Goal: Submit feedback/report problem: Provide input to the site owners about the experience or issues

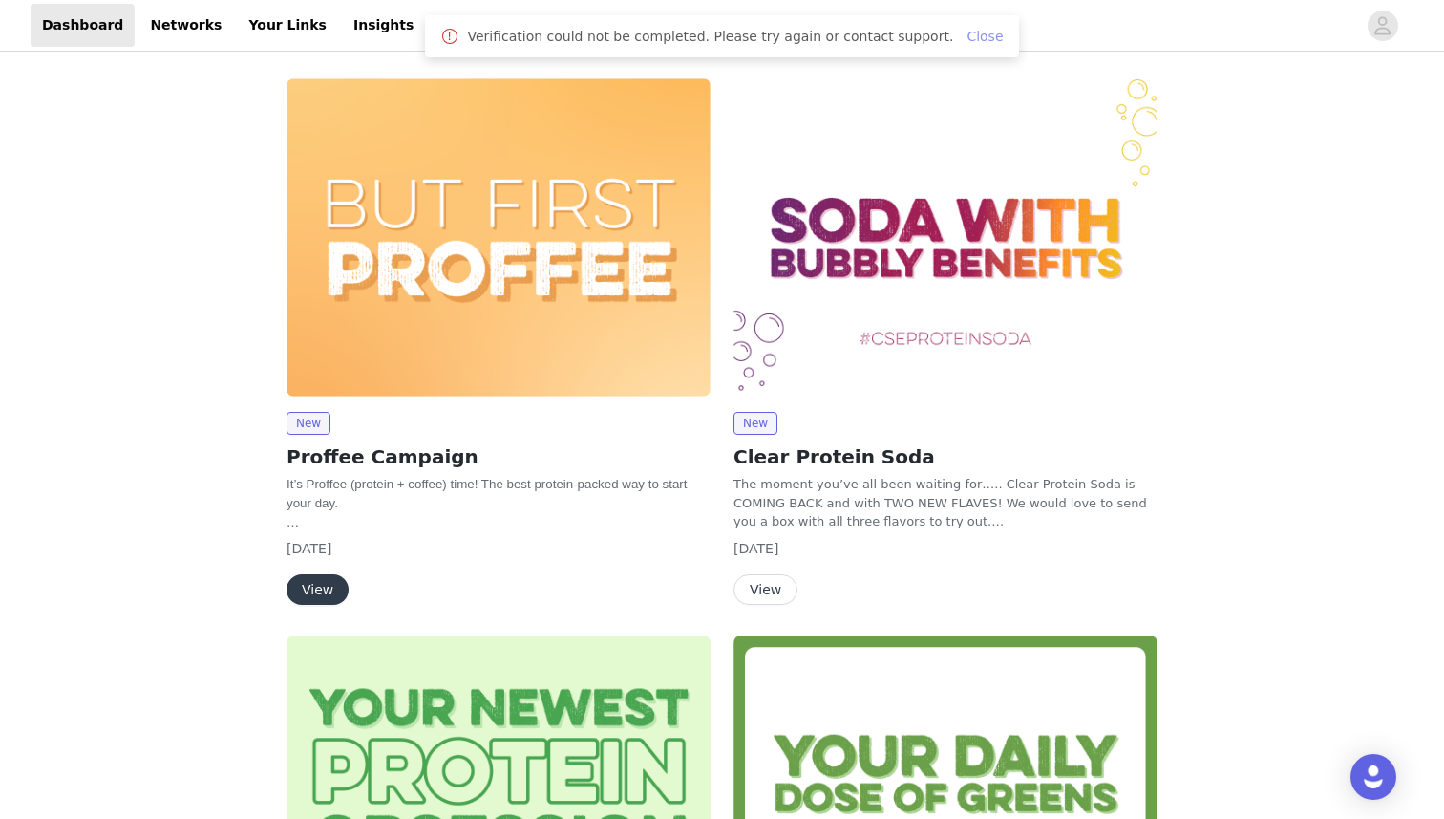
click at [967, 31] on link "Close" at bounding box center [985, 36] width 36 height 15
click at [197, 30] on link "Networks" at bounding box center [186, 25] width 95 height 43
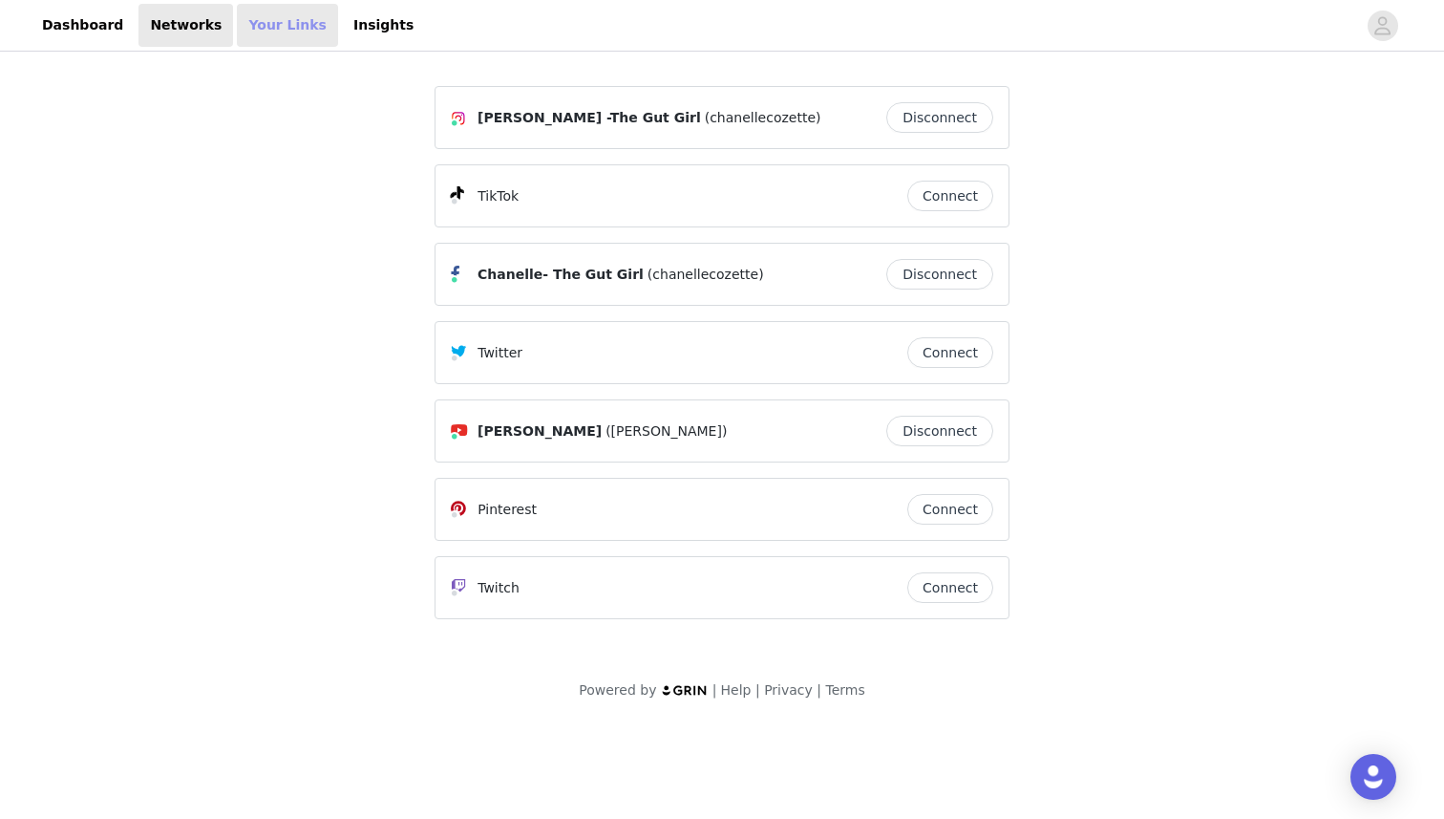
click at [256, 31] on link "Your Links" at bounding box center [287, 25] width 101 height 43
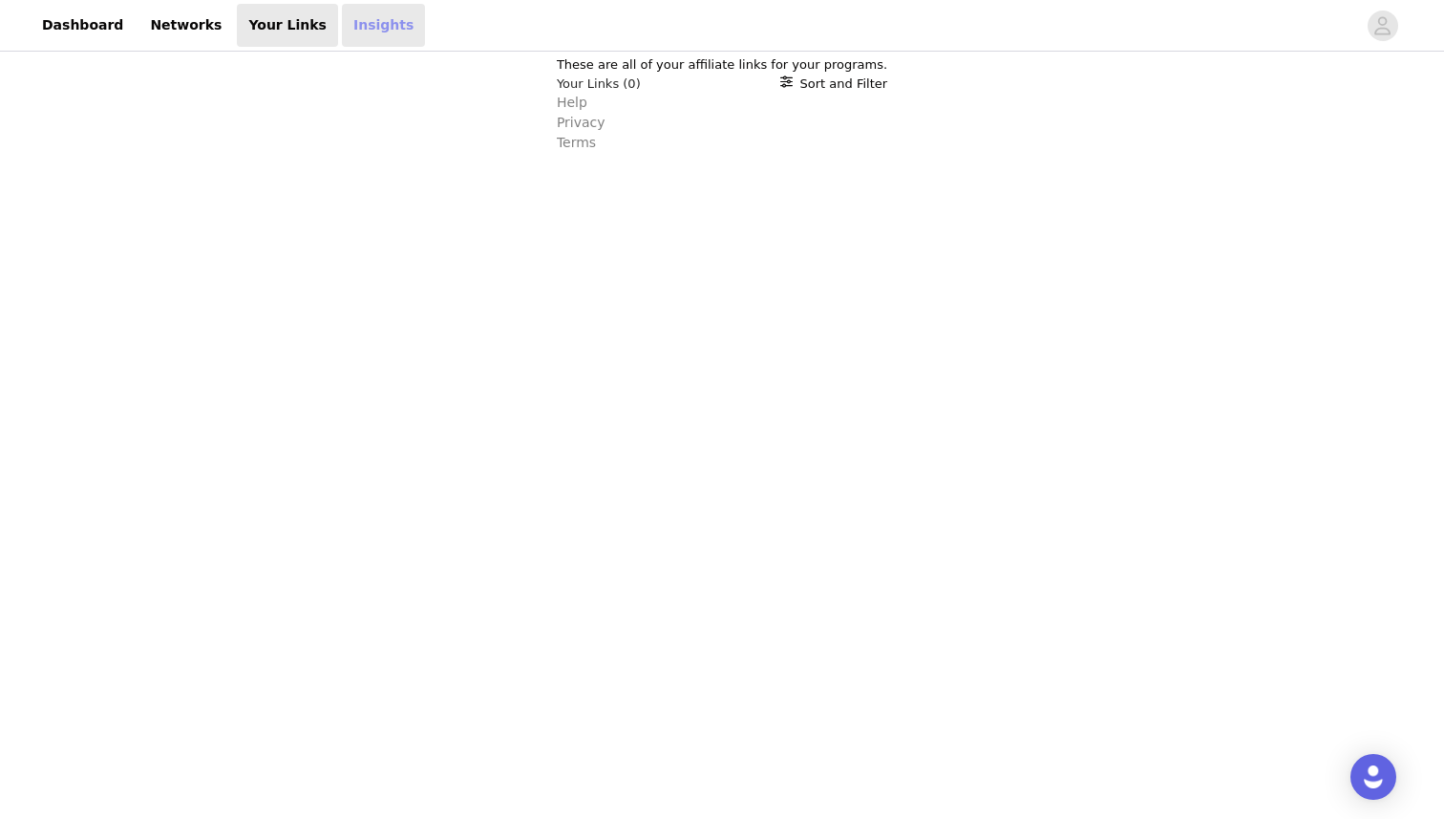
click at [342, 32] on link "Insights" at bounding box center [383, 25] width 83 height 43
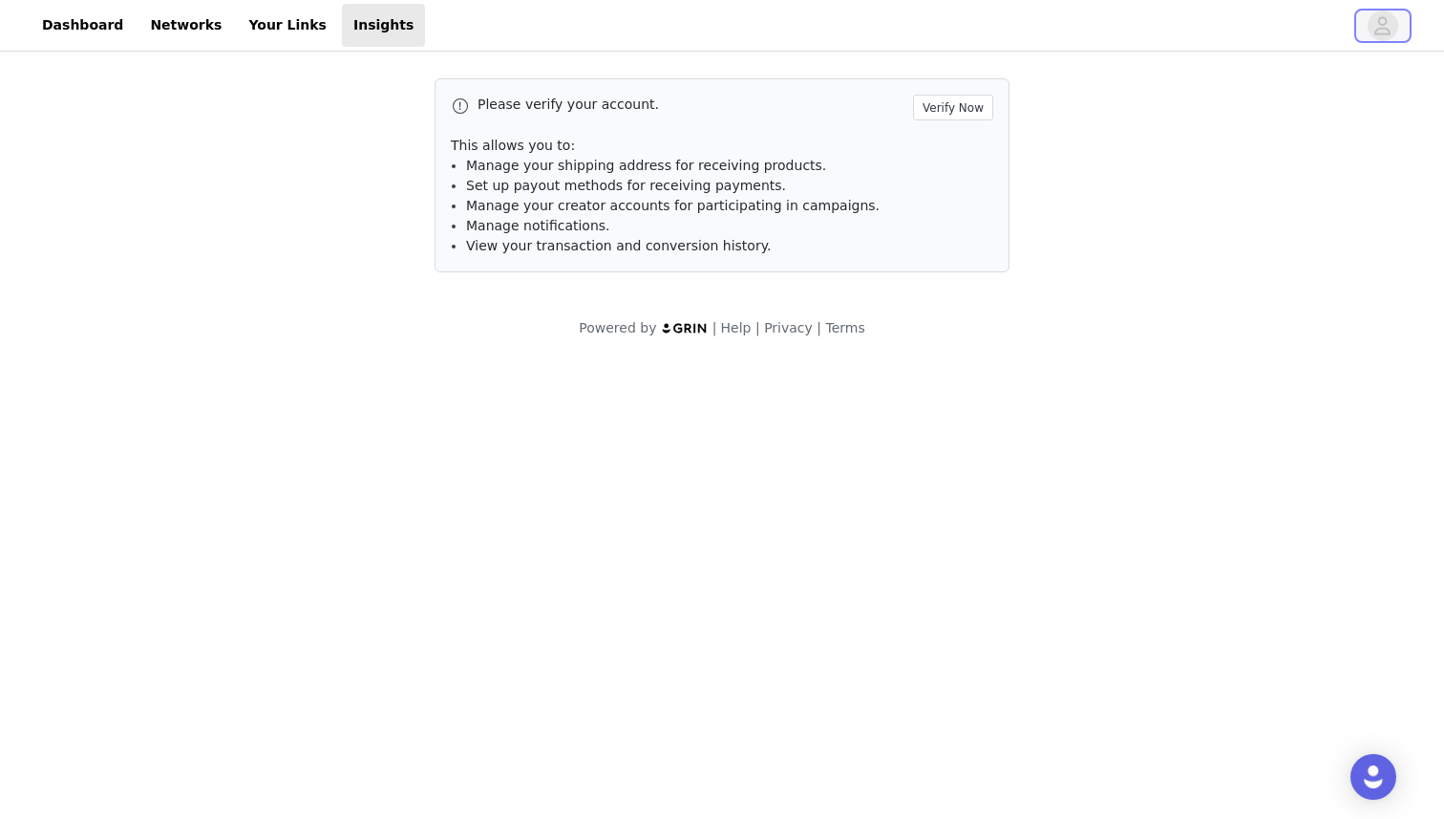
click at [1383, 29] on icon "avatar" at bounding box center [1383, 26] width 18 height 31
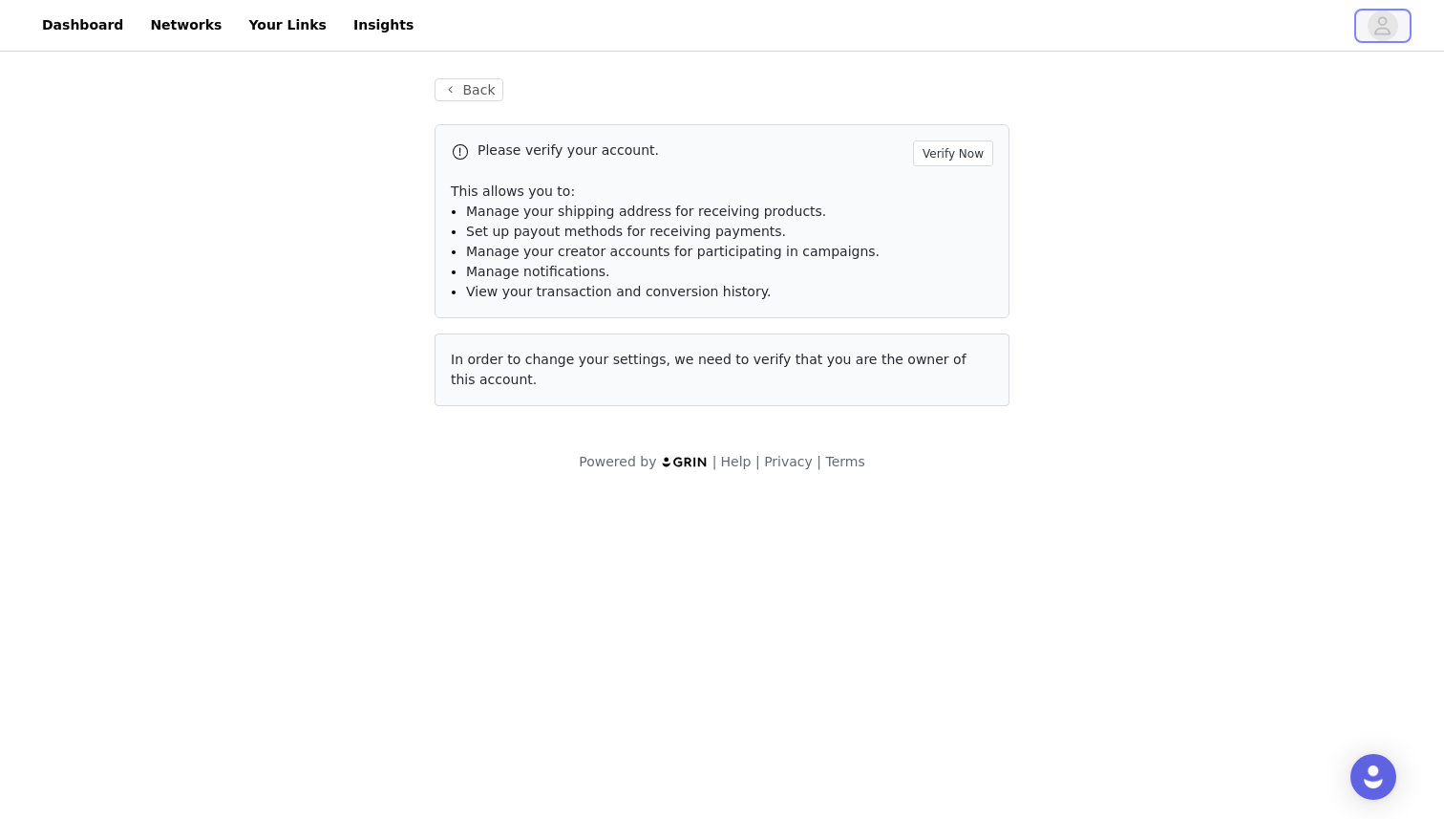
click at [1384, 30] on icon "avatar" at bounding box center [1383, 26] width 18 height 31
click at [54, 28] on link "Dashboard" at bounding box center [83, 25] width 104 height 43
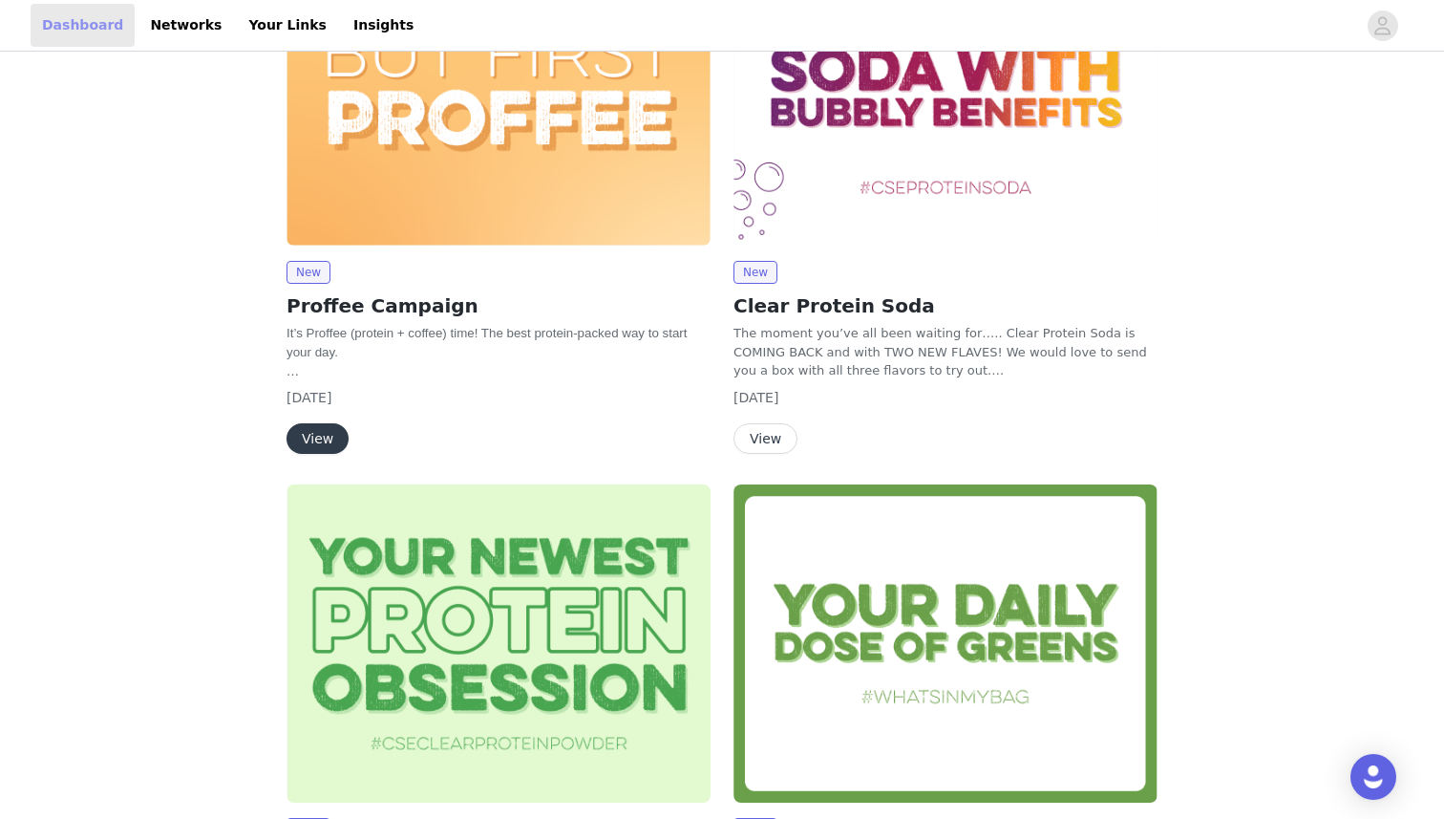
scroll to position [123, 0]
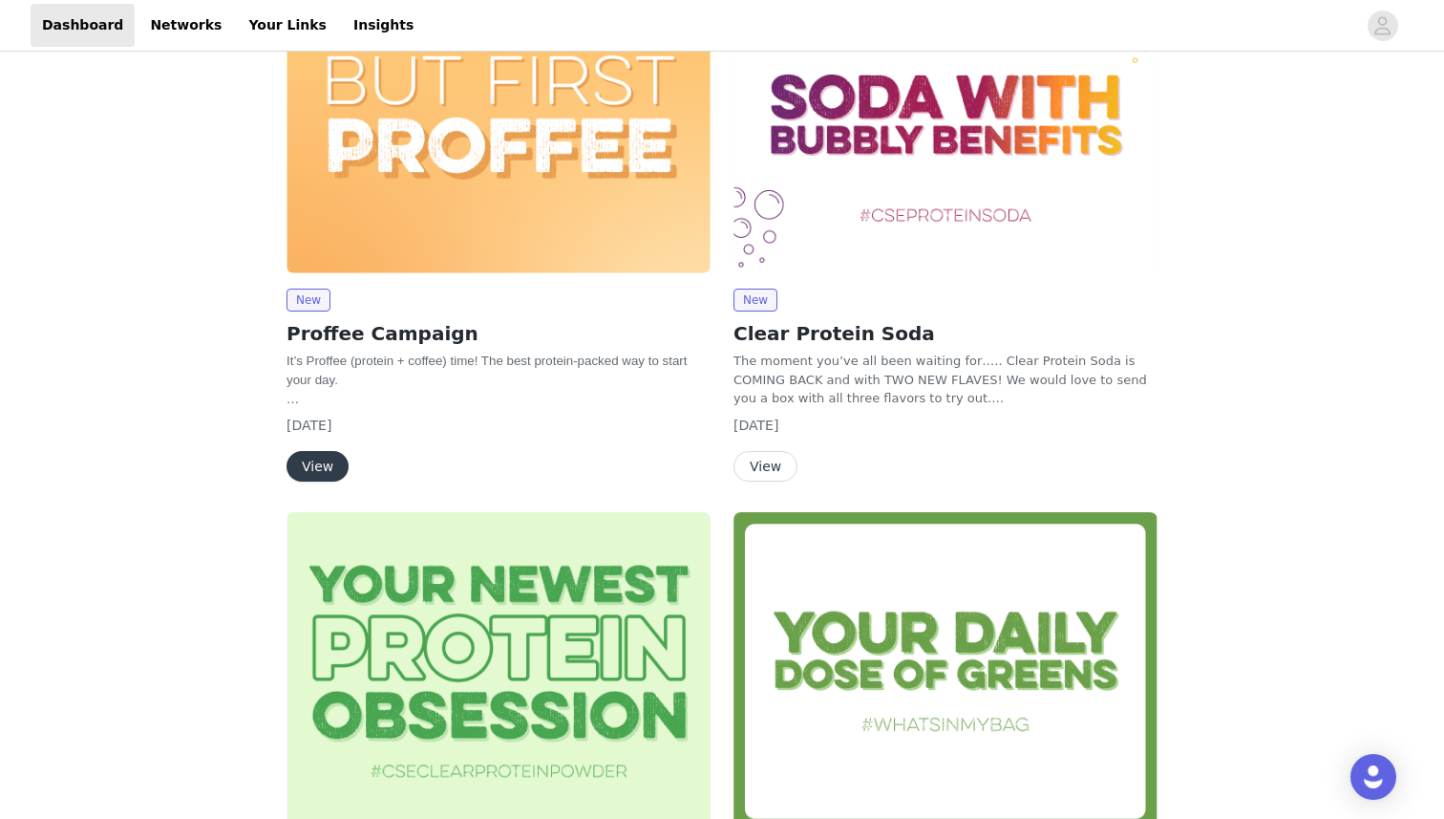
click at [319, 462] on button "View" at bounding box center [318, 466] width 62 height 31
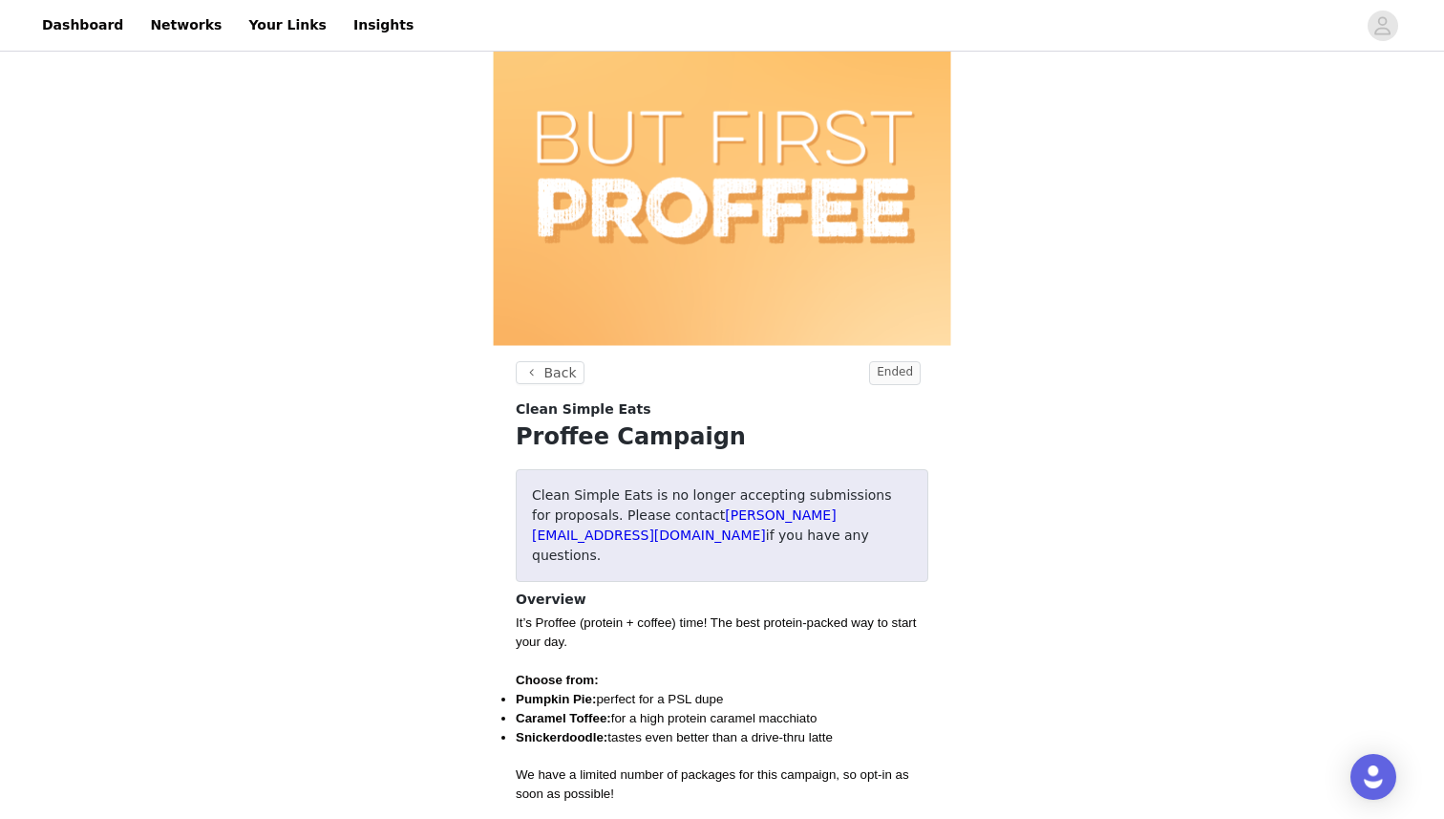
scroll to position [42, 0]
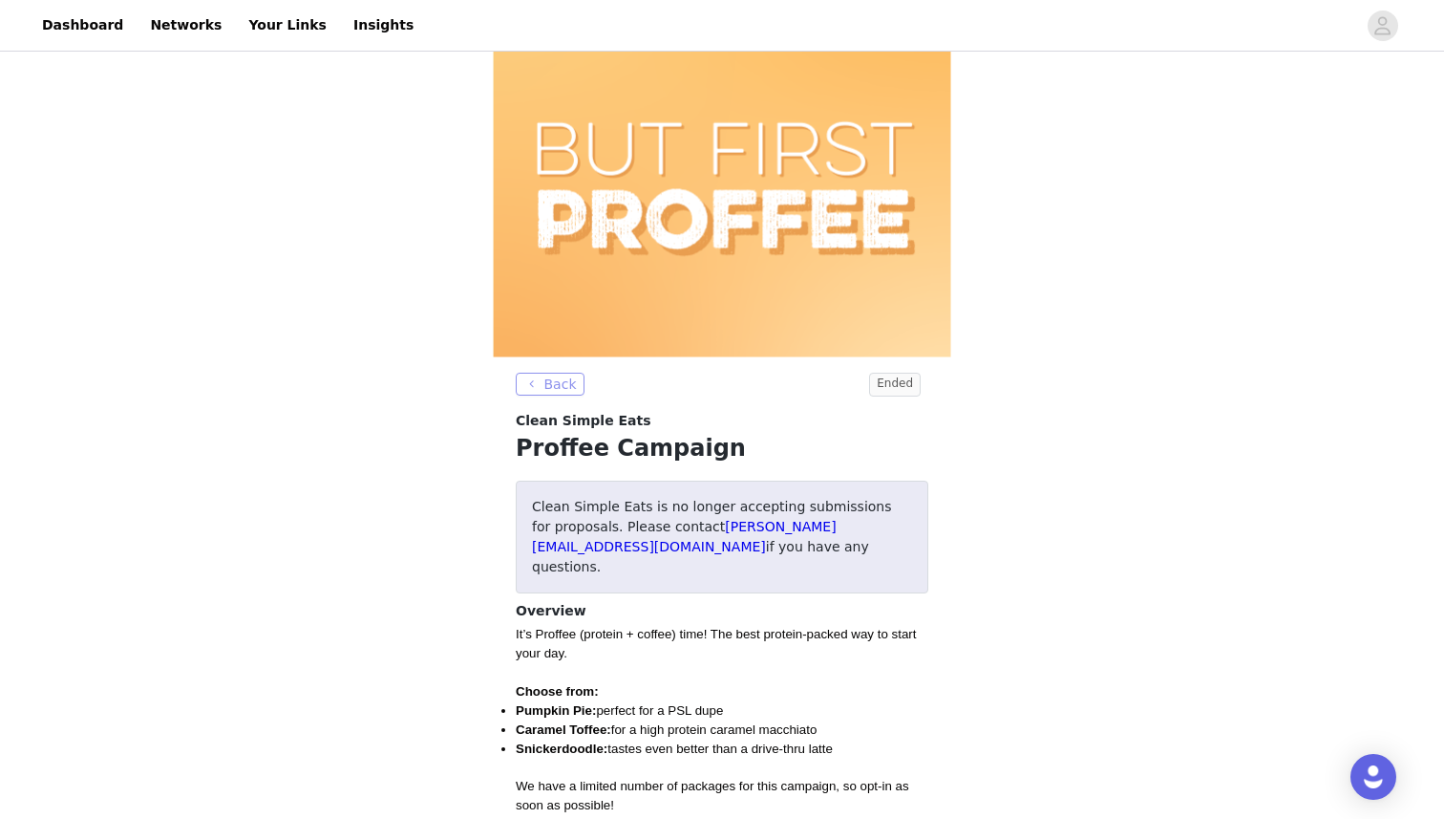
click at [542, 380] on button "Back" at bounding box center [550, 384] width 69 height 23
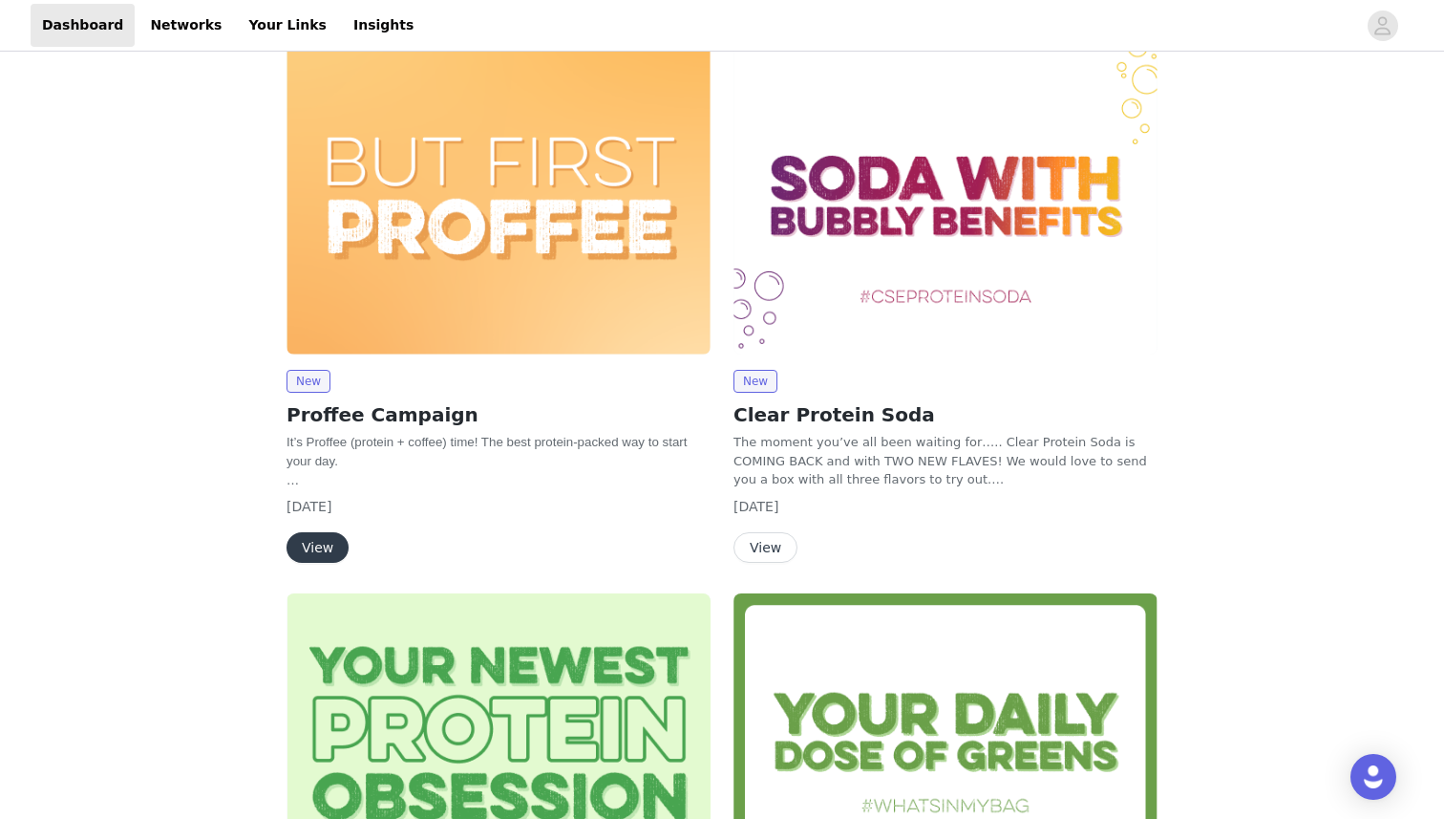
click at [756, 555] on button "View" at bounding box center [766, 547] width 64 height 31
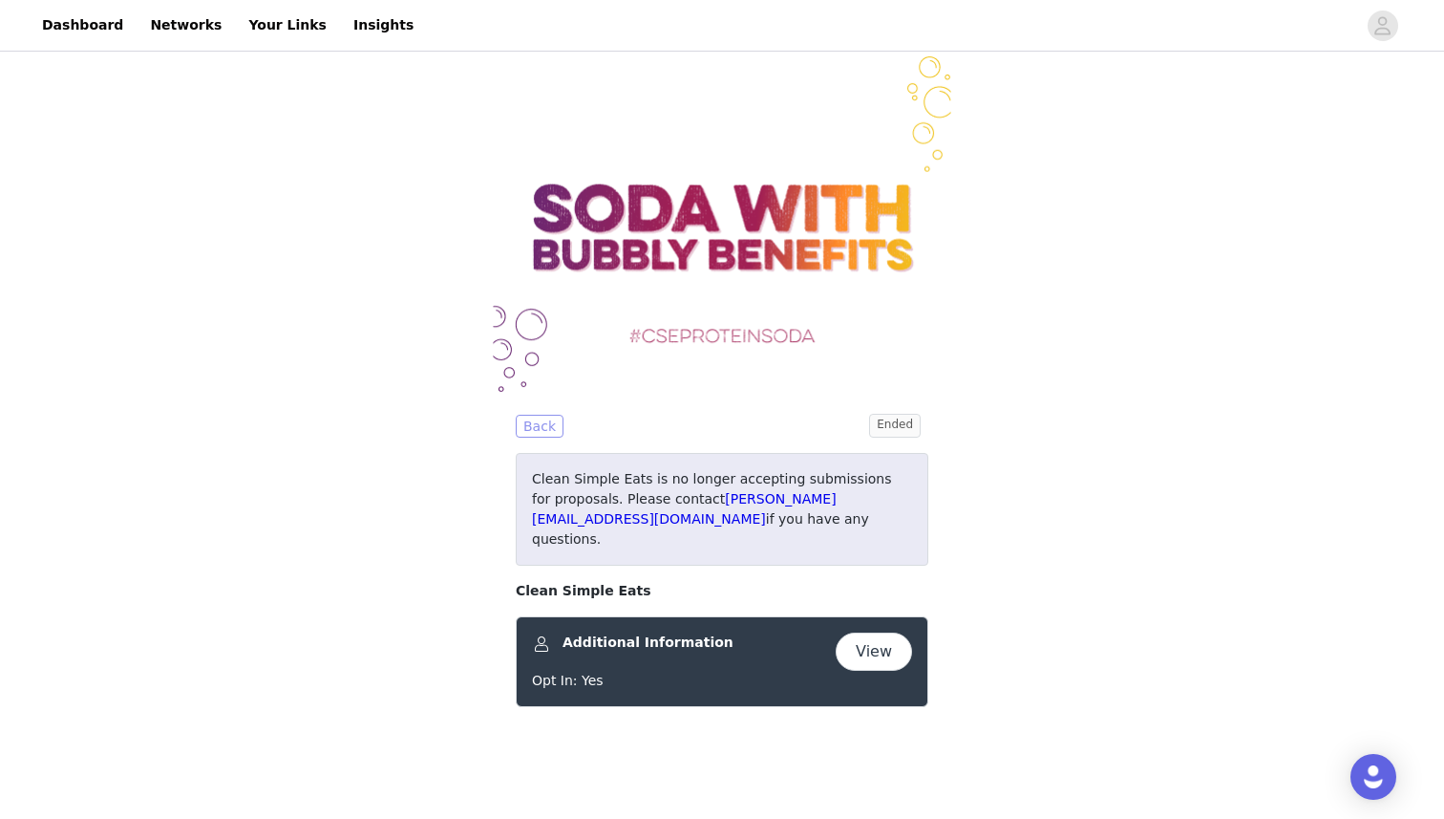
click at [539, 420] on button "Back" at bounding box center [540, 426] width 48 height 23
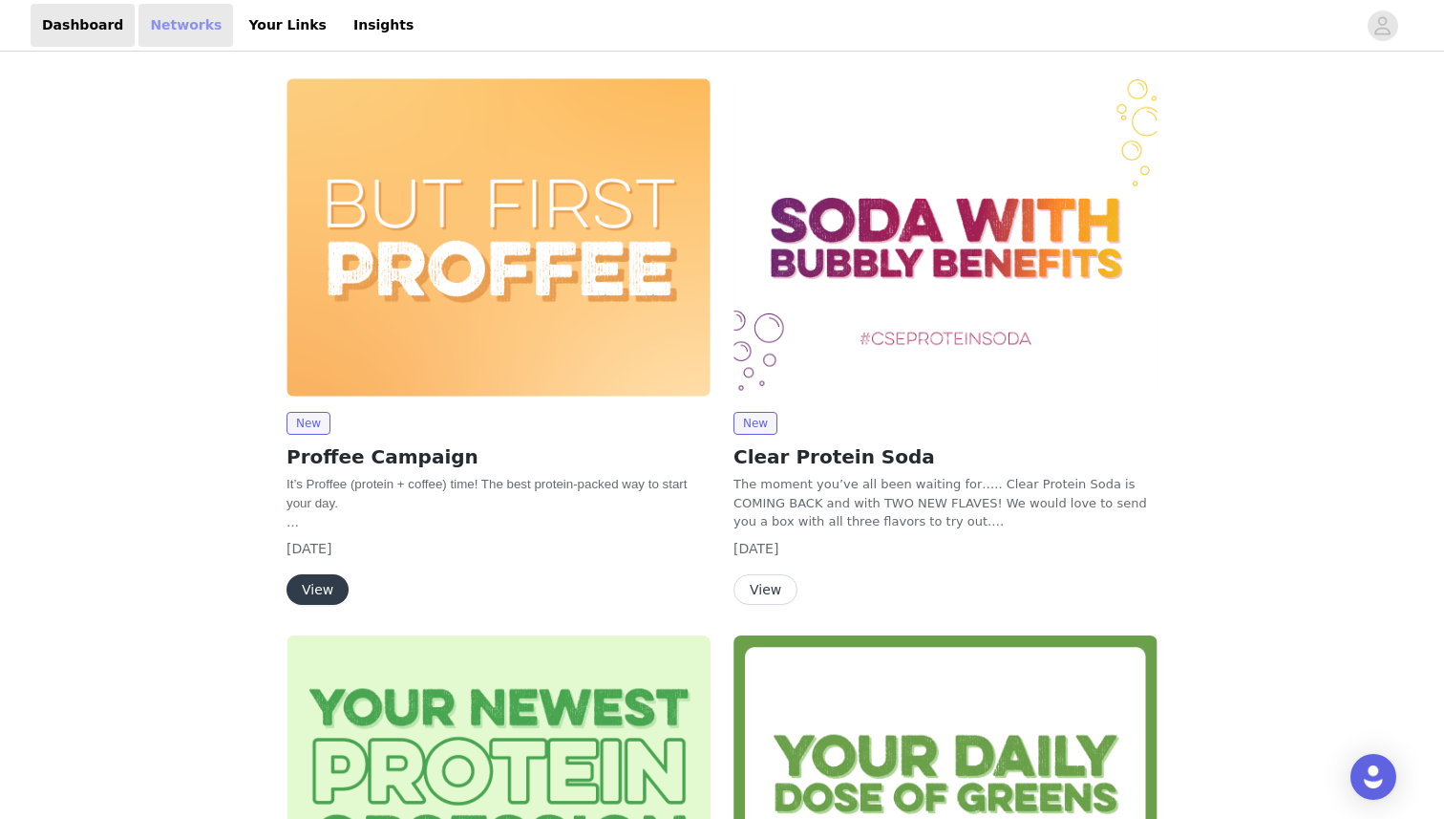
click at [188, 16] on link "Networks" at bounding box center [186, 25] width 95 height 43
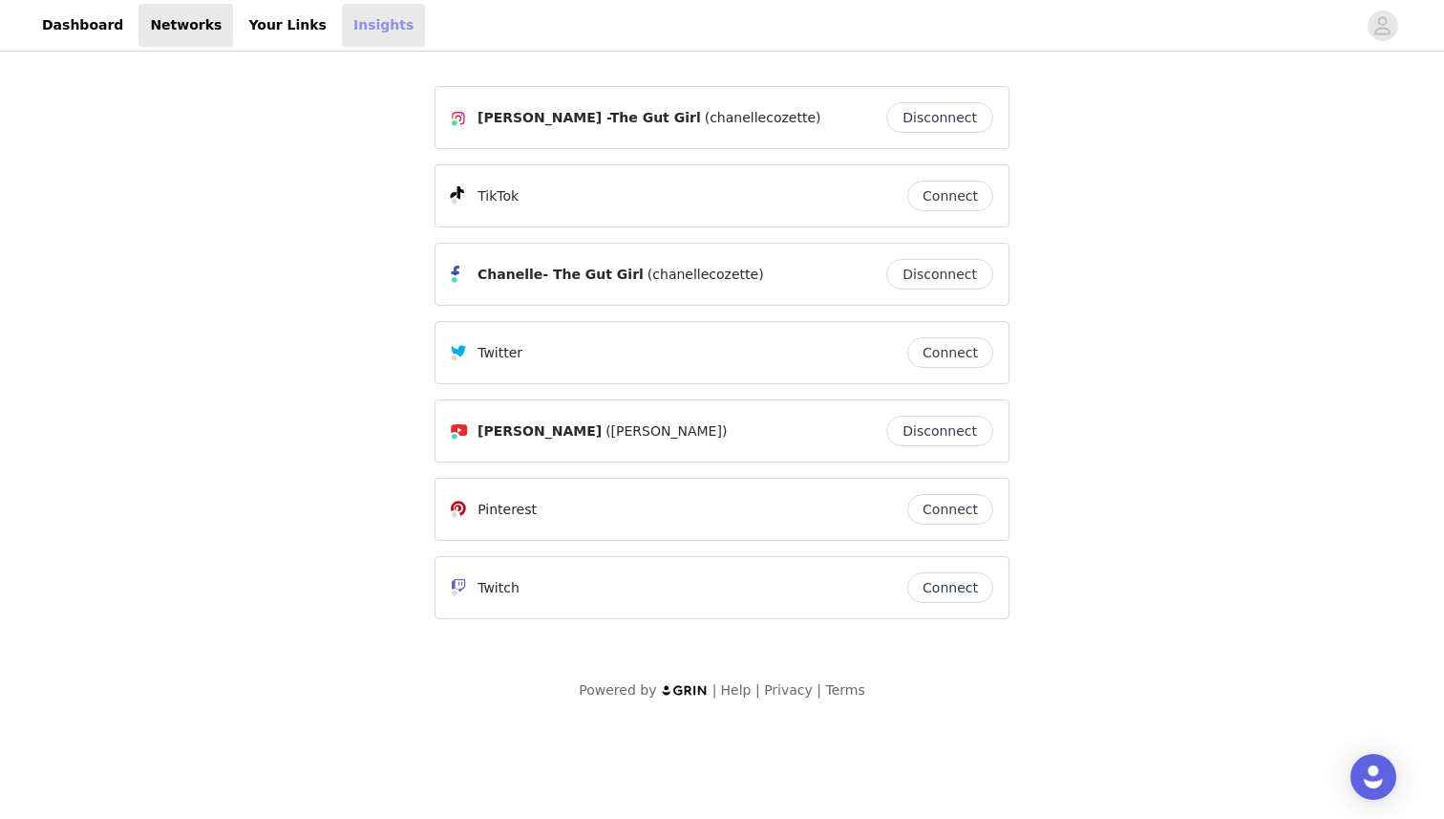
click at [342, 34] on link "Insights" at bounding box center [383, 25] width 83 height 43
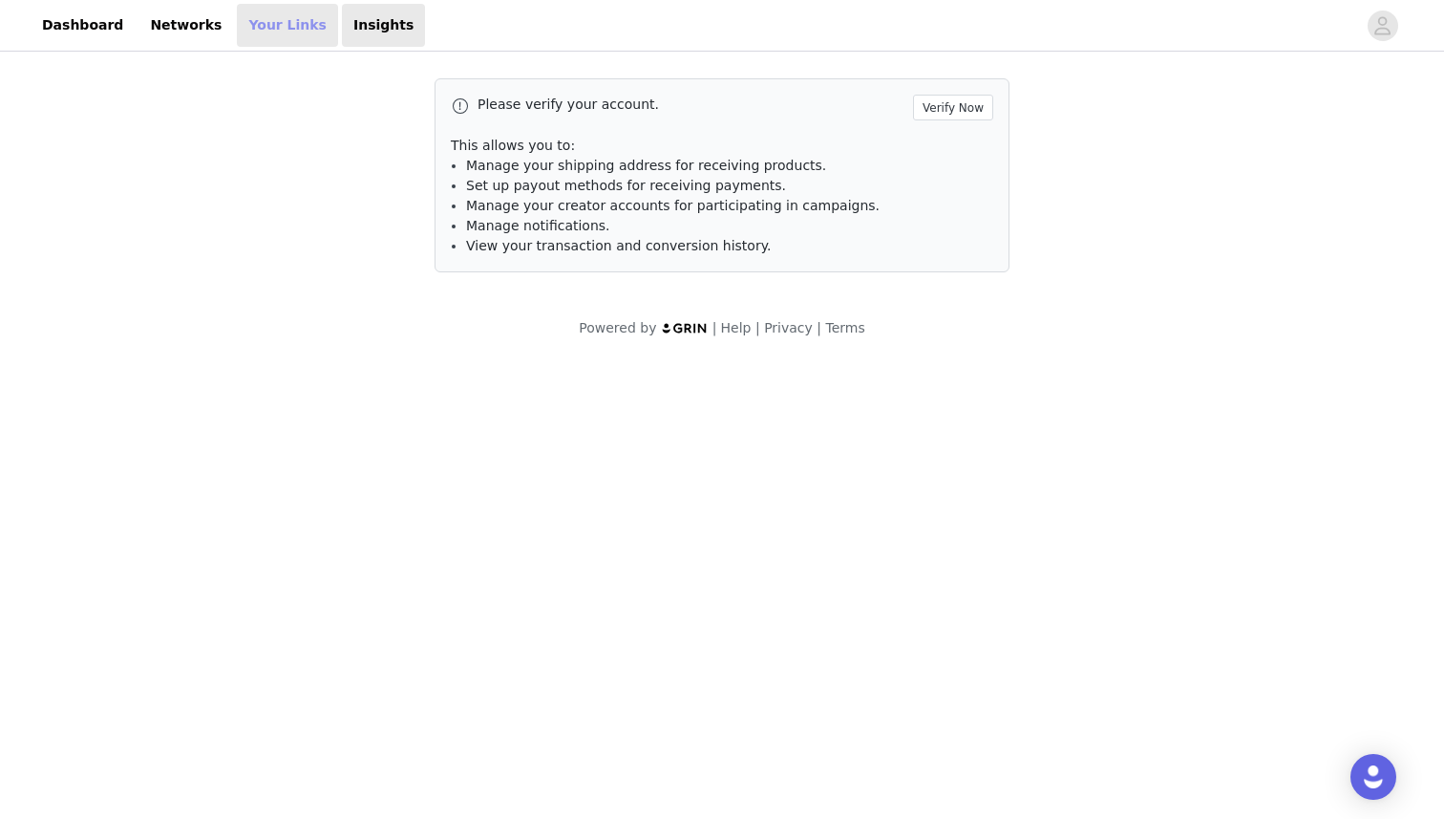
click at [281, 32] on link "Your Links" at bounding box center [287, 25] width 101 height 43
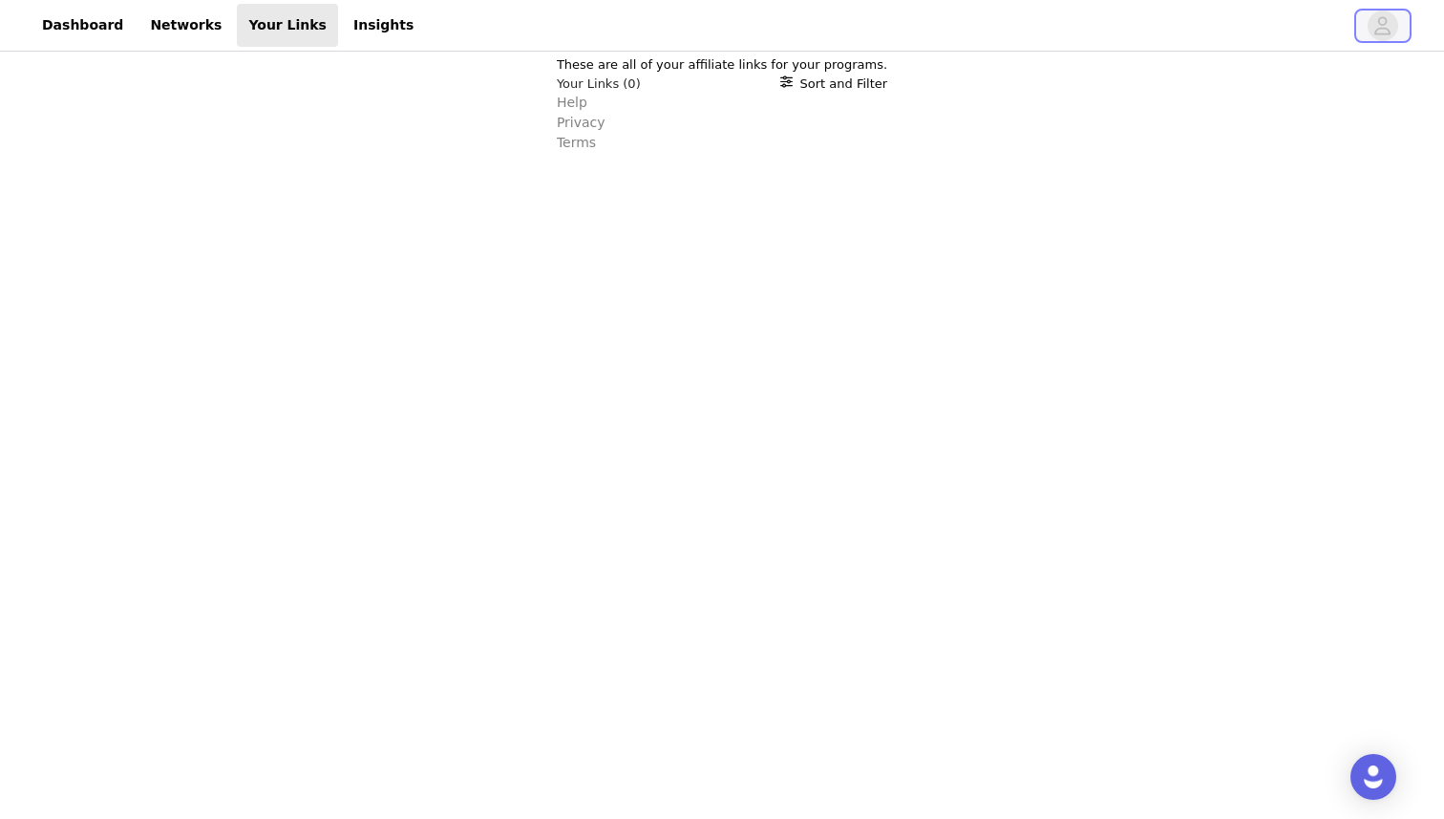
click at [1394, 12] on button "button" at bounding box center [1382, 26] width 53 height 31
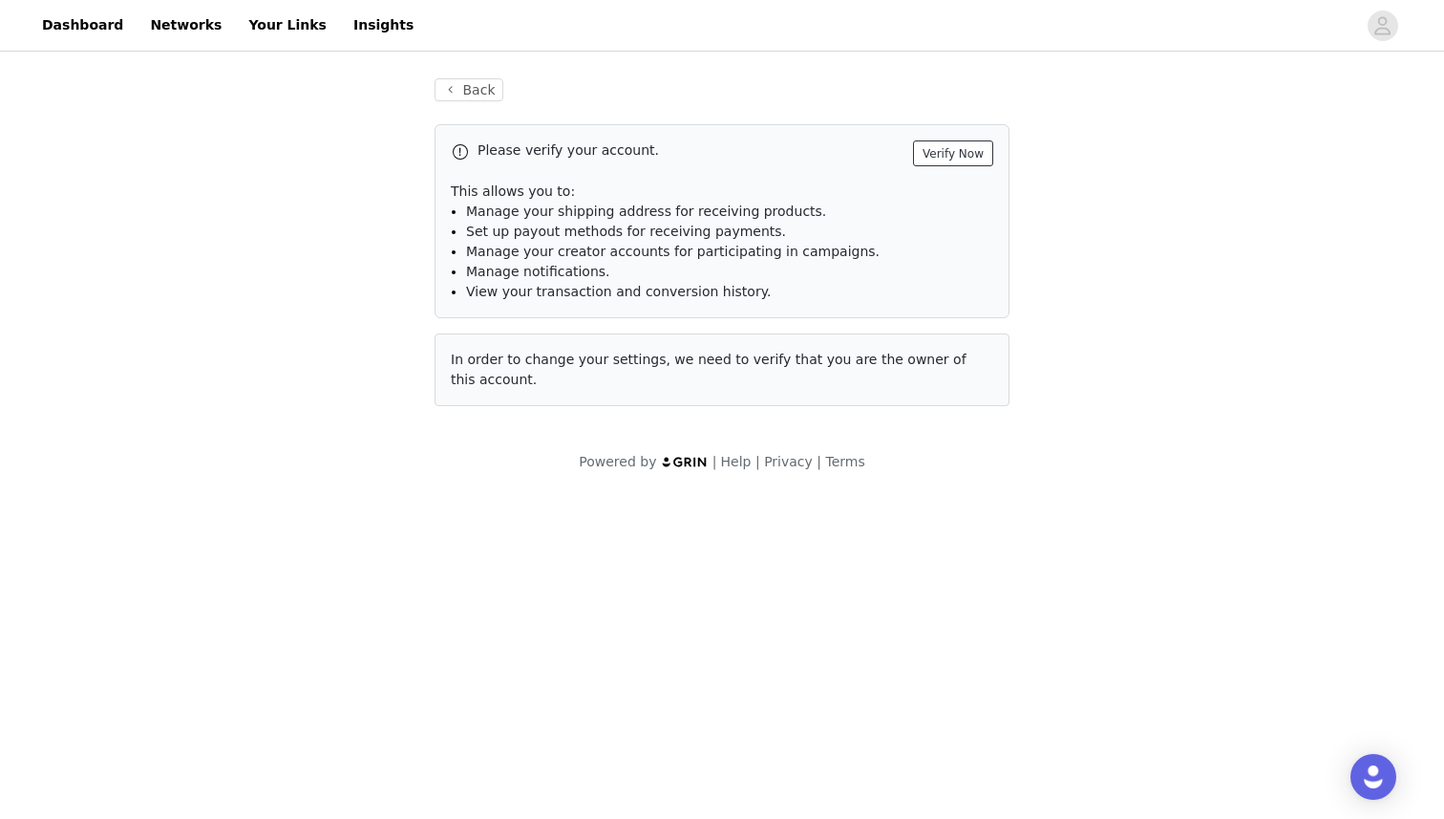
click at [946, 156] on button "Verify Now" at bounding box center [953, 153] width 80 height 26
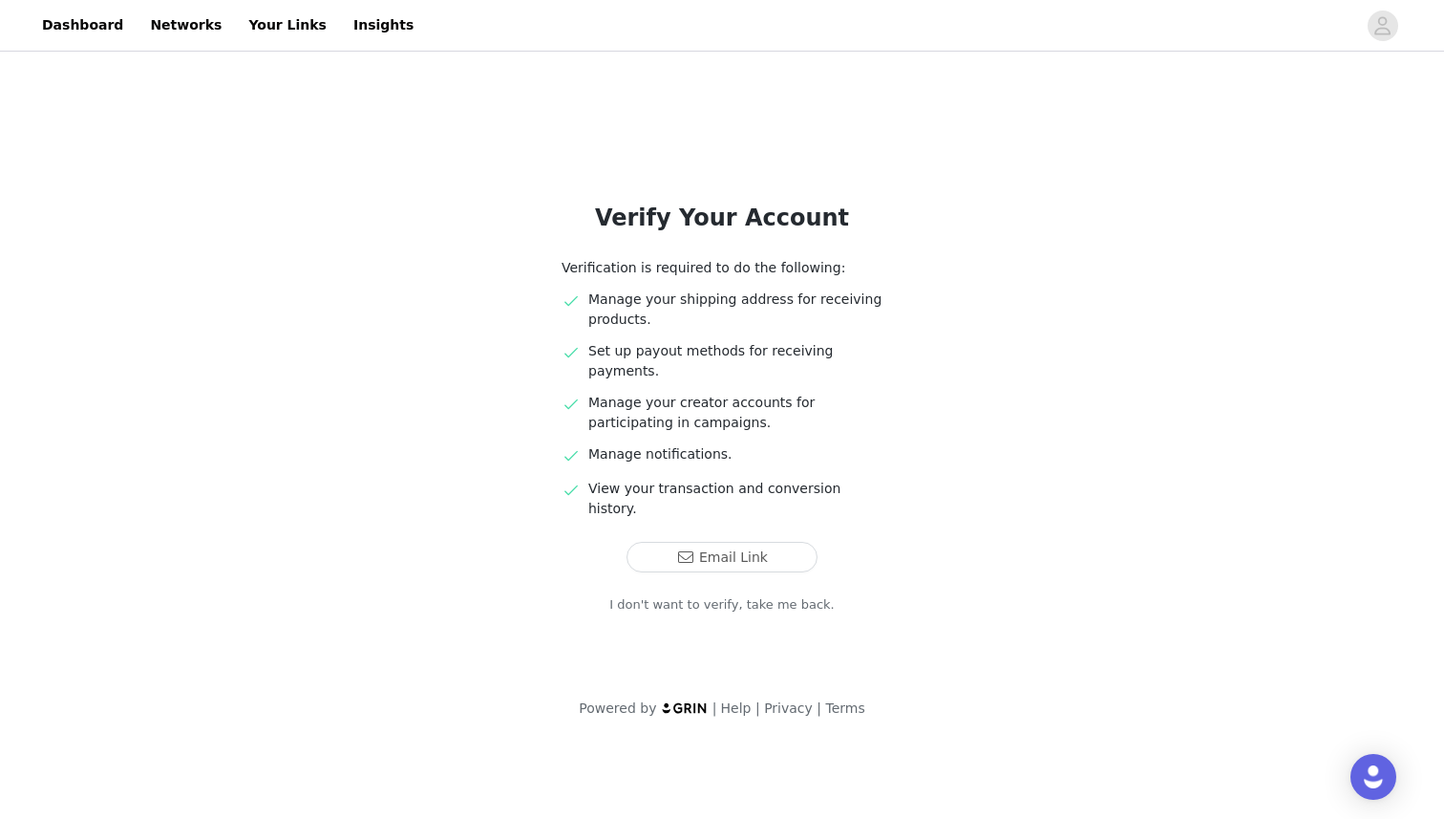
click at [681, 595] on link "I don't want to verify, take me back." at bounding box center [721, 604] width 225 height 19
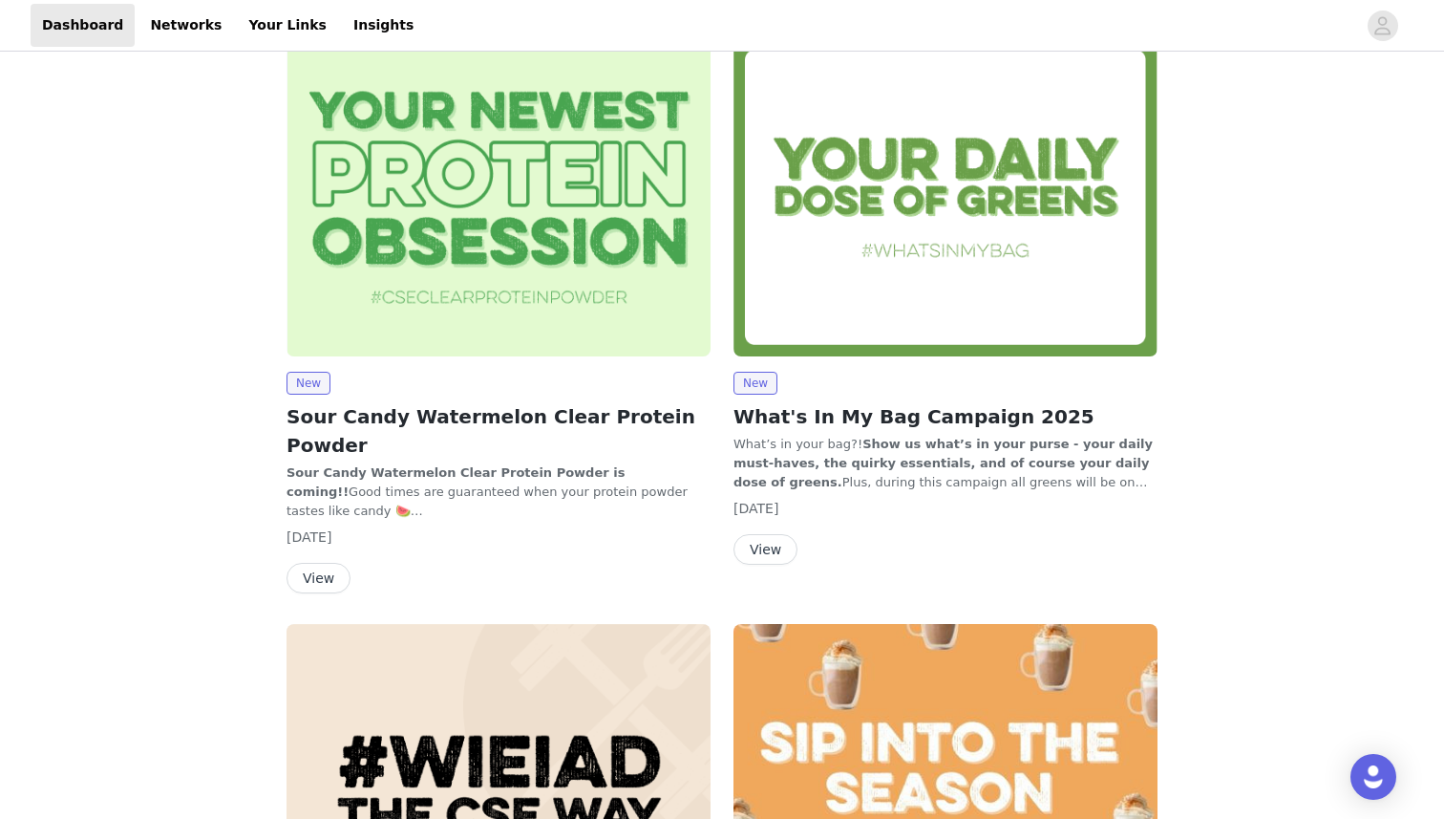
scroll to position [183, 0]
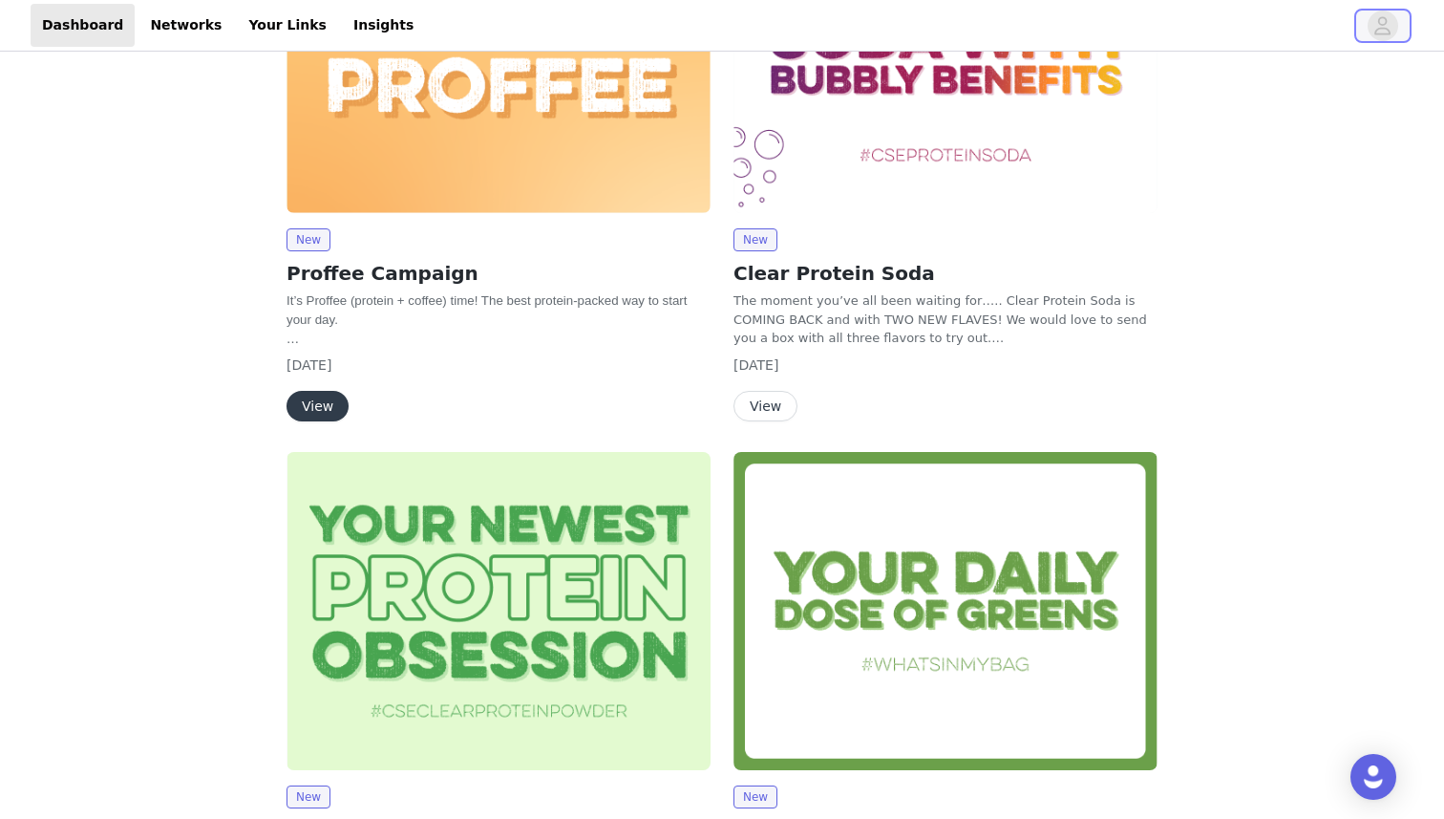
click at [1398, 20] on span "button" at bounding box center [1383, 26] width 31 height 31
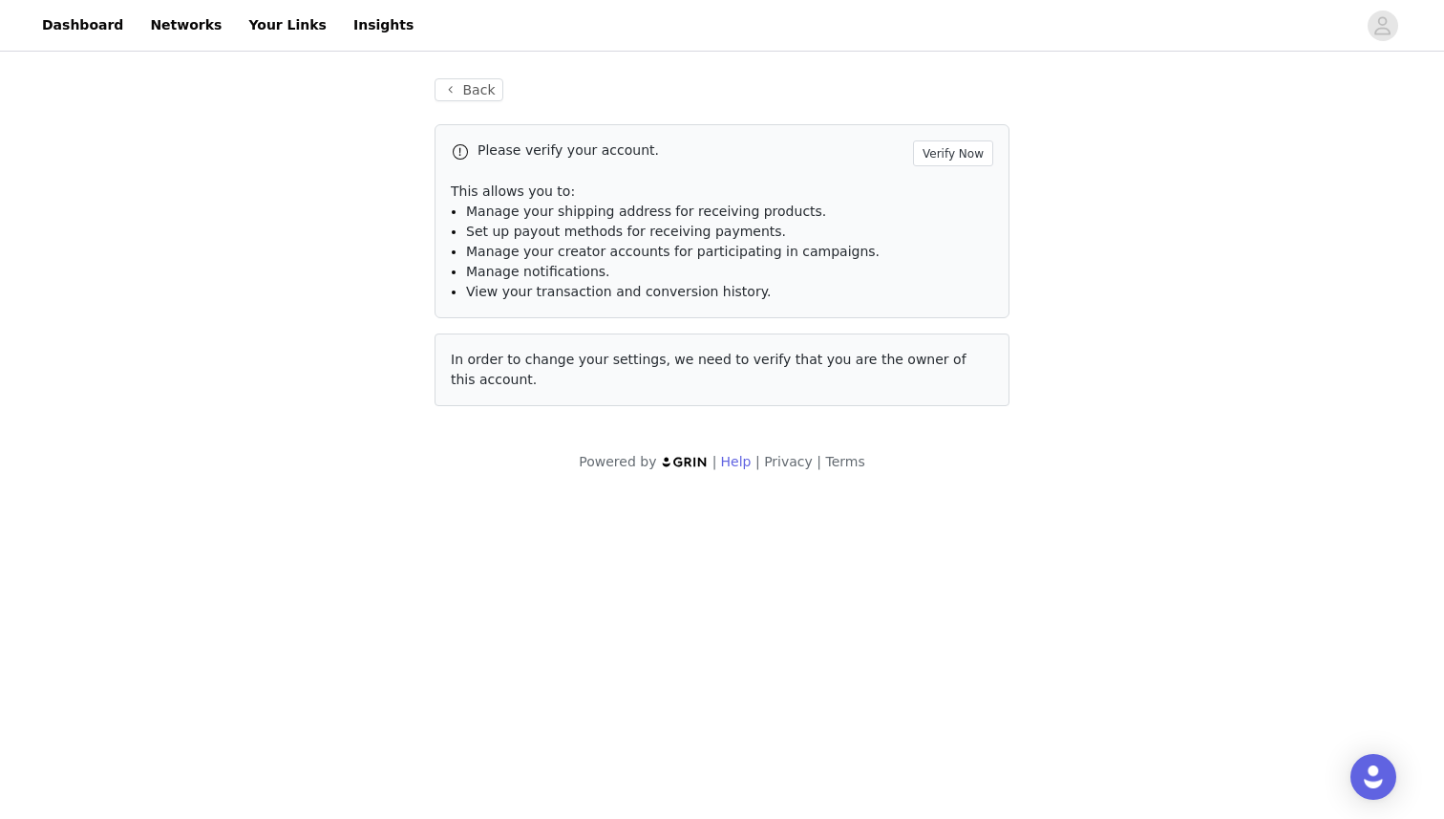
click at [726, 461] on link "Help" at bounding box center [736, 461] width 31 height 15
click at [936, 161] on button "Verify Now" at bounding box center [953, 153] width 80 height 26
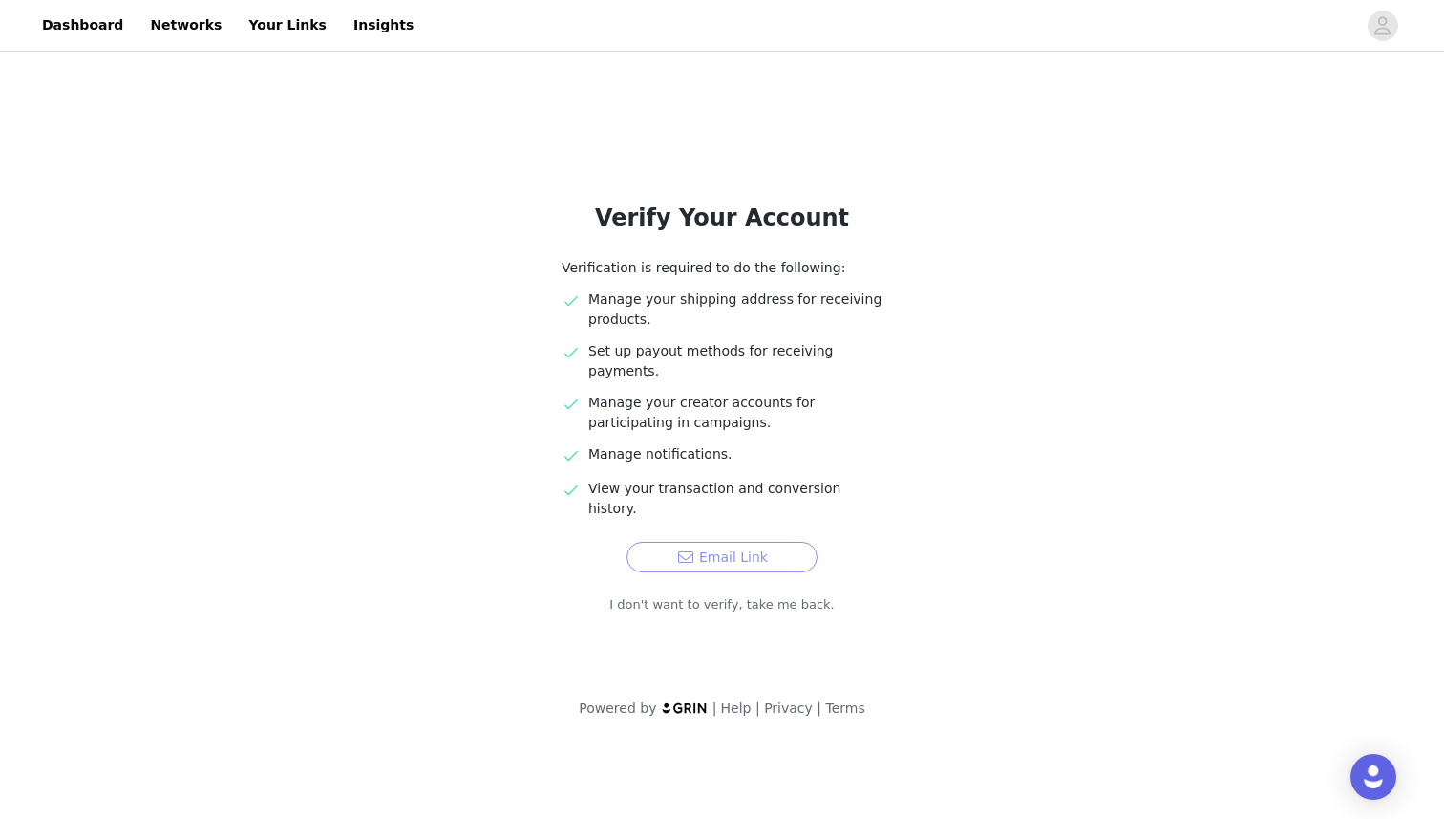
click at [672, 542] on button "Email Link" at bounding box center [722, 557] width 191 height 31
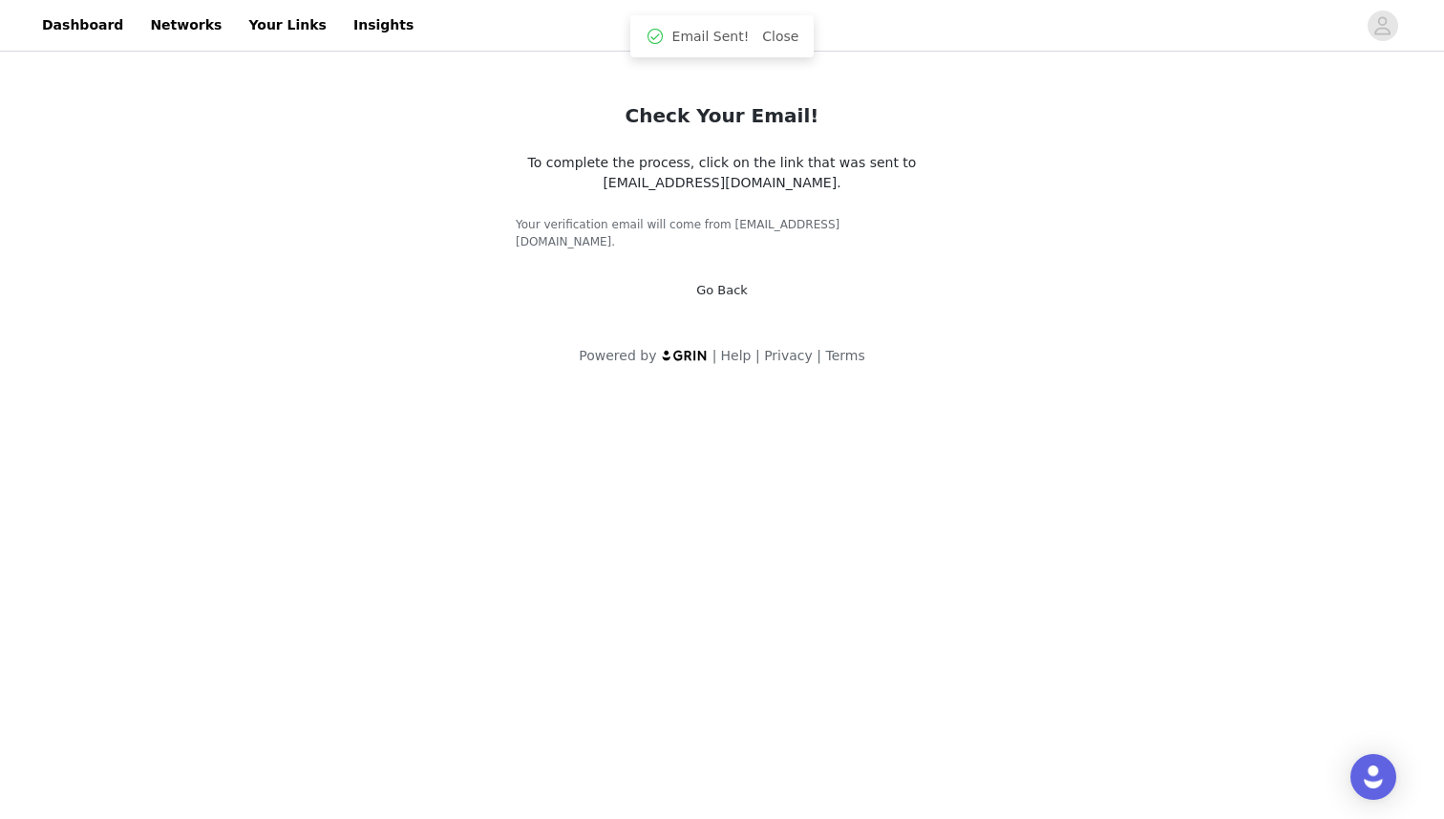
click at [725, 181] on span "To complete the process, click on the link that was sent to hello@chanellecozet…" at bounding box center [722, 172] width 389 height 35
click at [728, 189] on span "To complete the process, click on the link that was sent to hello@chanellecozet…" at bounding box center [722, 172] width 389 height 35
click at [167, 42] on link "Networks" at bounding box center [186, 25] width 95 height 43
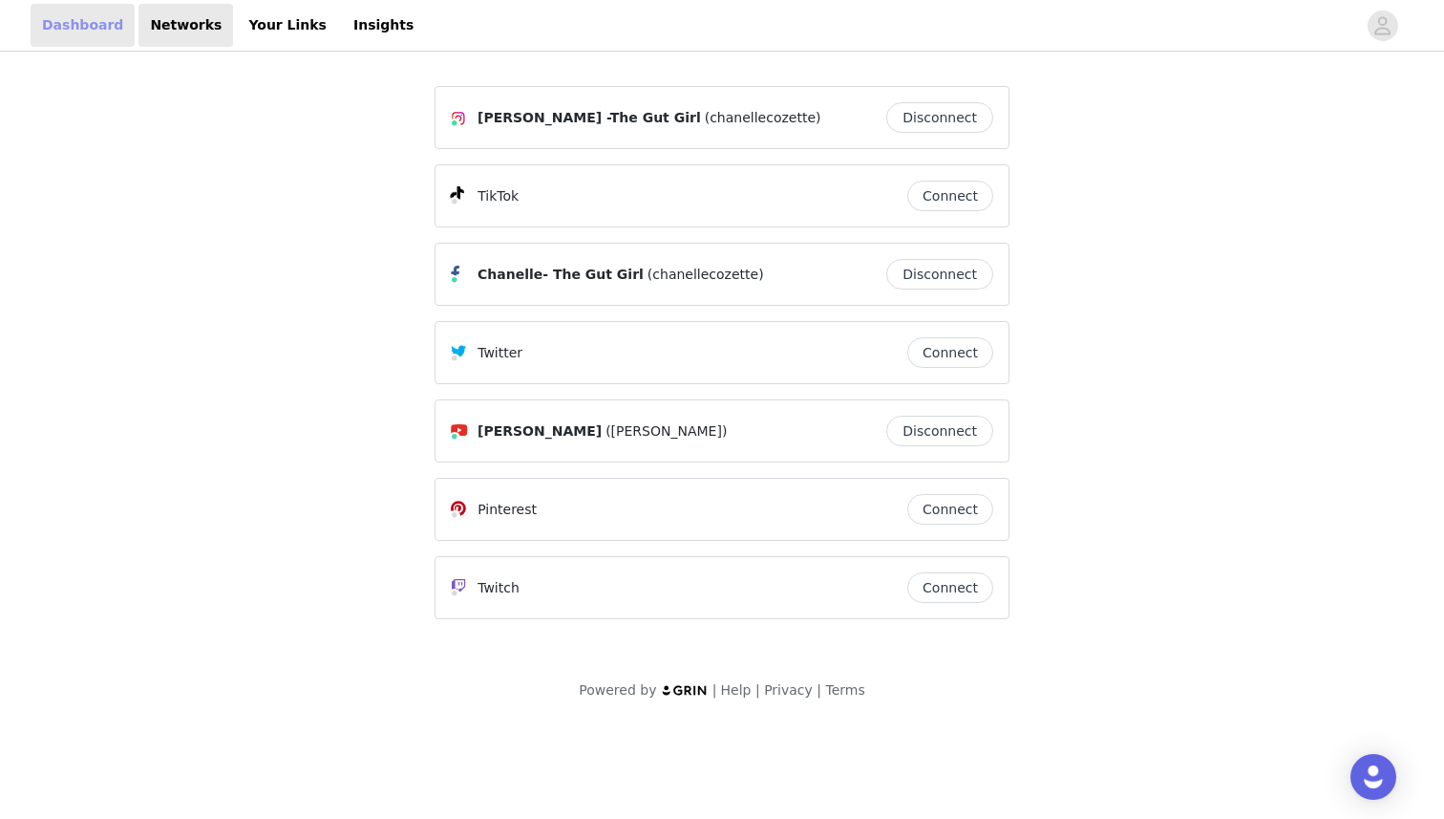
click at [97, 37] on link "Dashboard" at bounding box center [83, 25] width 104 height 43
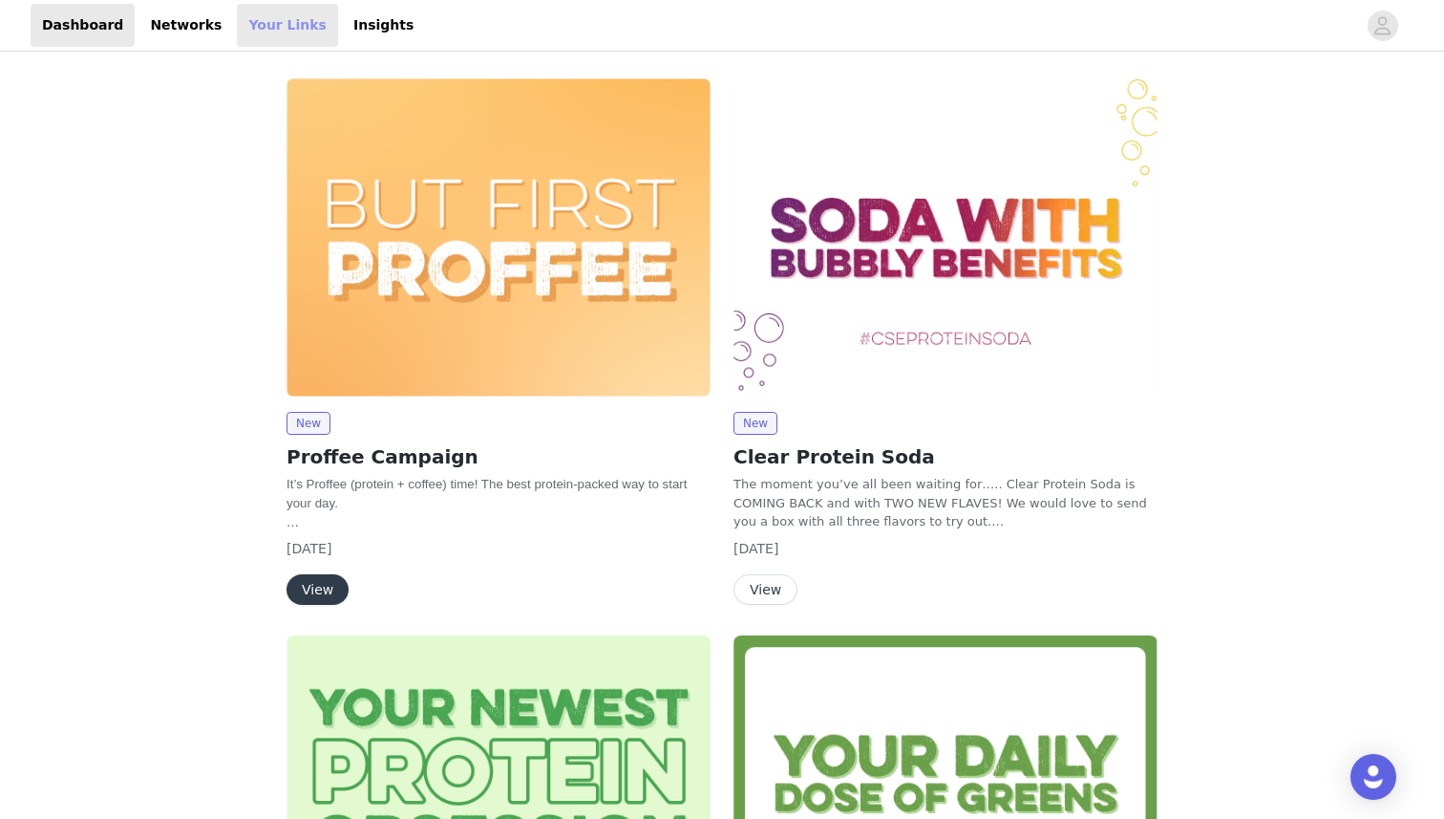
click at [270, 21] on link "Your Links" at bounding box center [287, 25] width 101 height 43
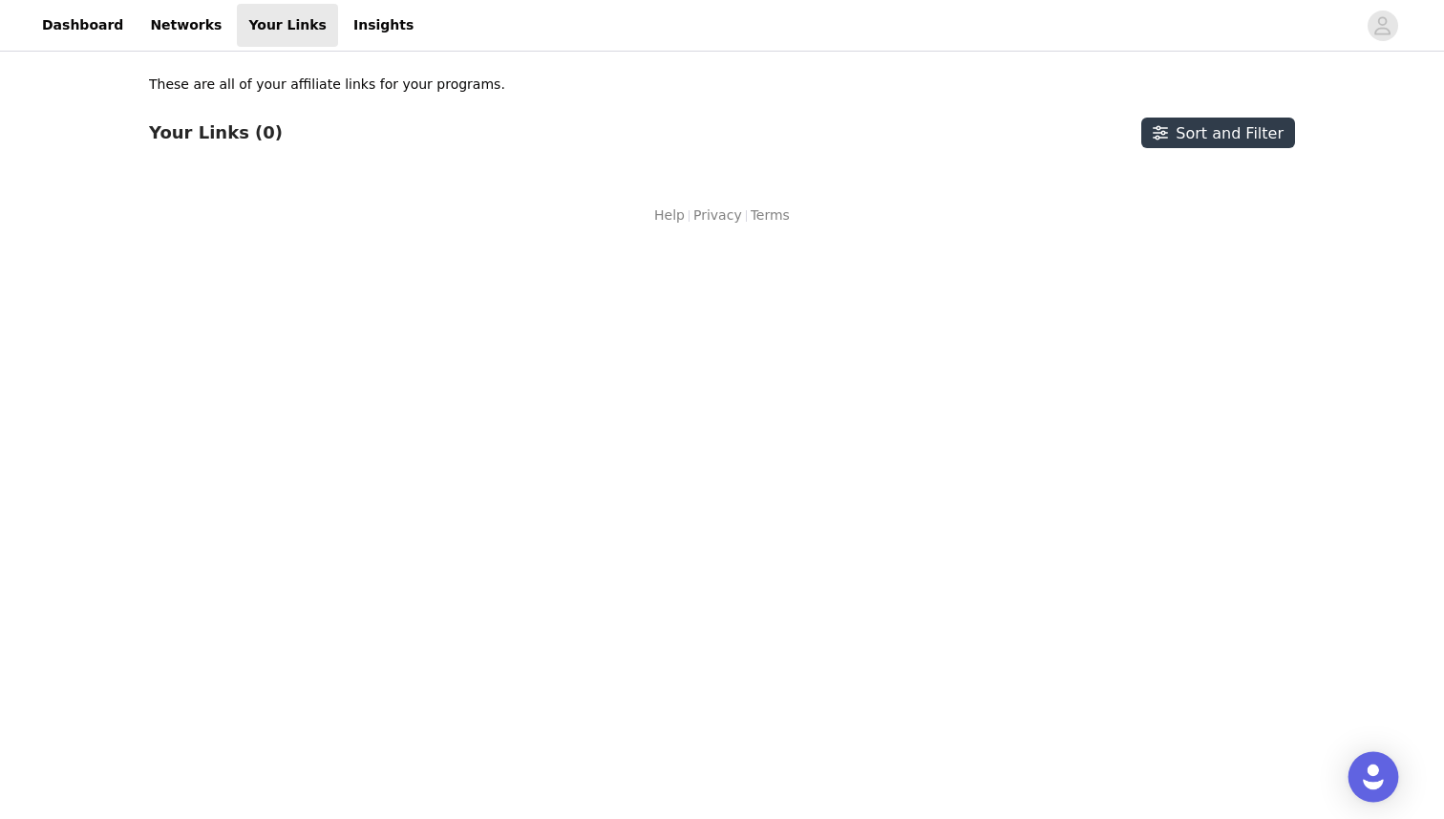
click at [1364, 774] on img "Open Intercom Messenger" at bounding box center [1373, 776] width 25 height 25
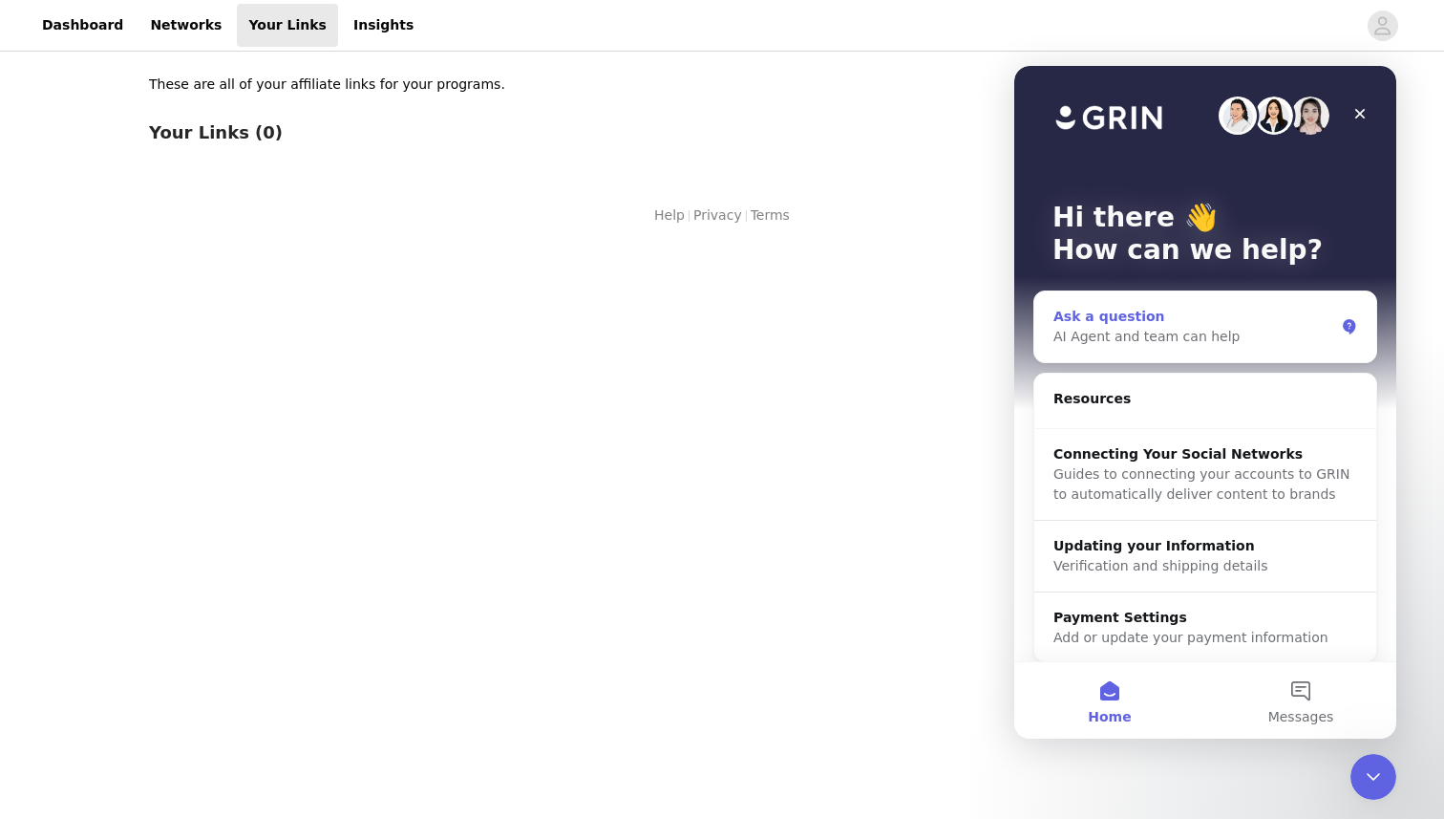
click at [1148, 330] on div "AI Agent and team can help" at bounding box center [1194, 337] width 281 height 20
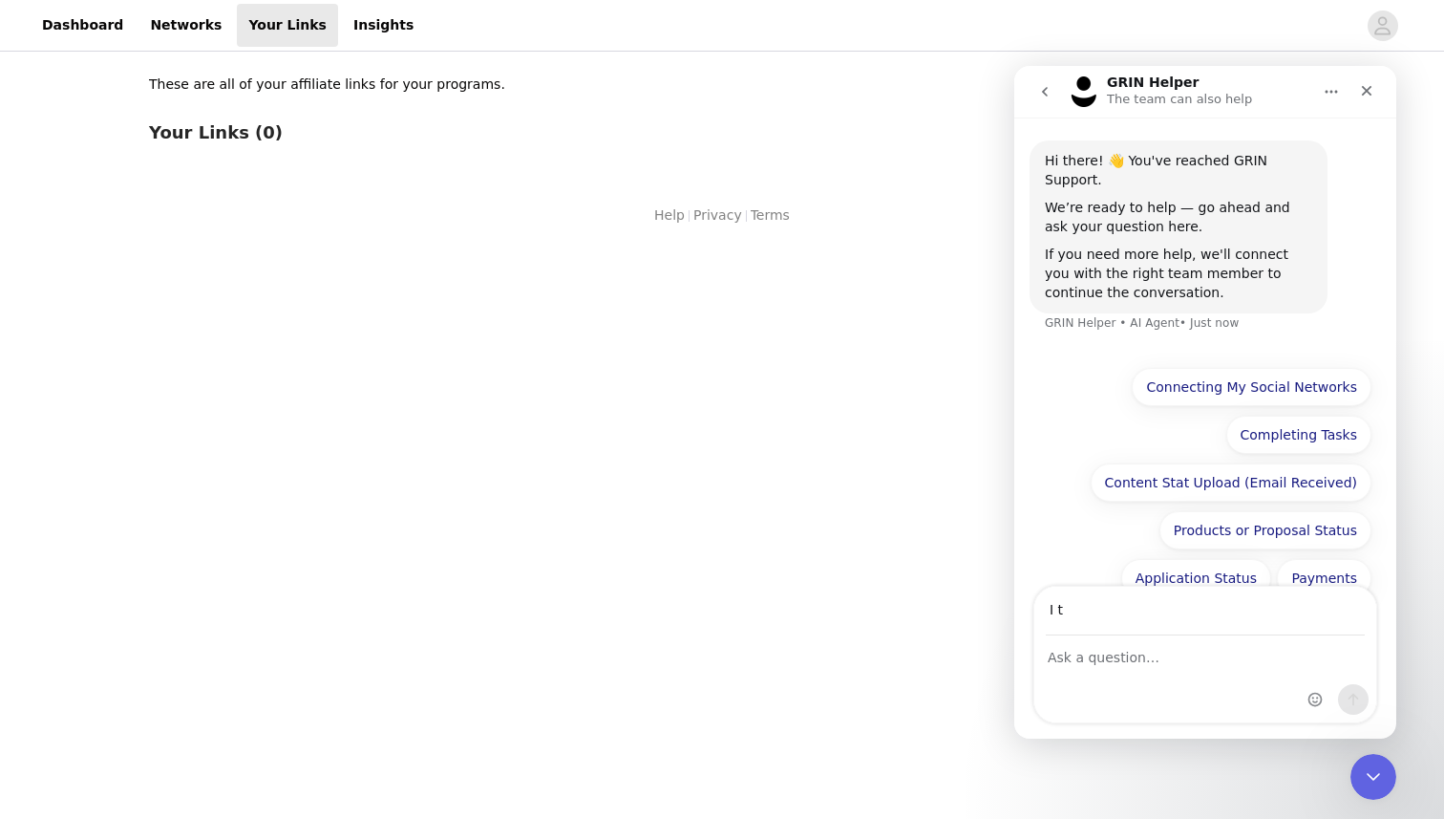
type input "I"
type input "Hello@chanellecozette.com"
click at [1175, 670] on div "Intercom messenger" at bounding box center [1206, 679] width 342 height 86
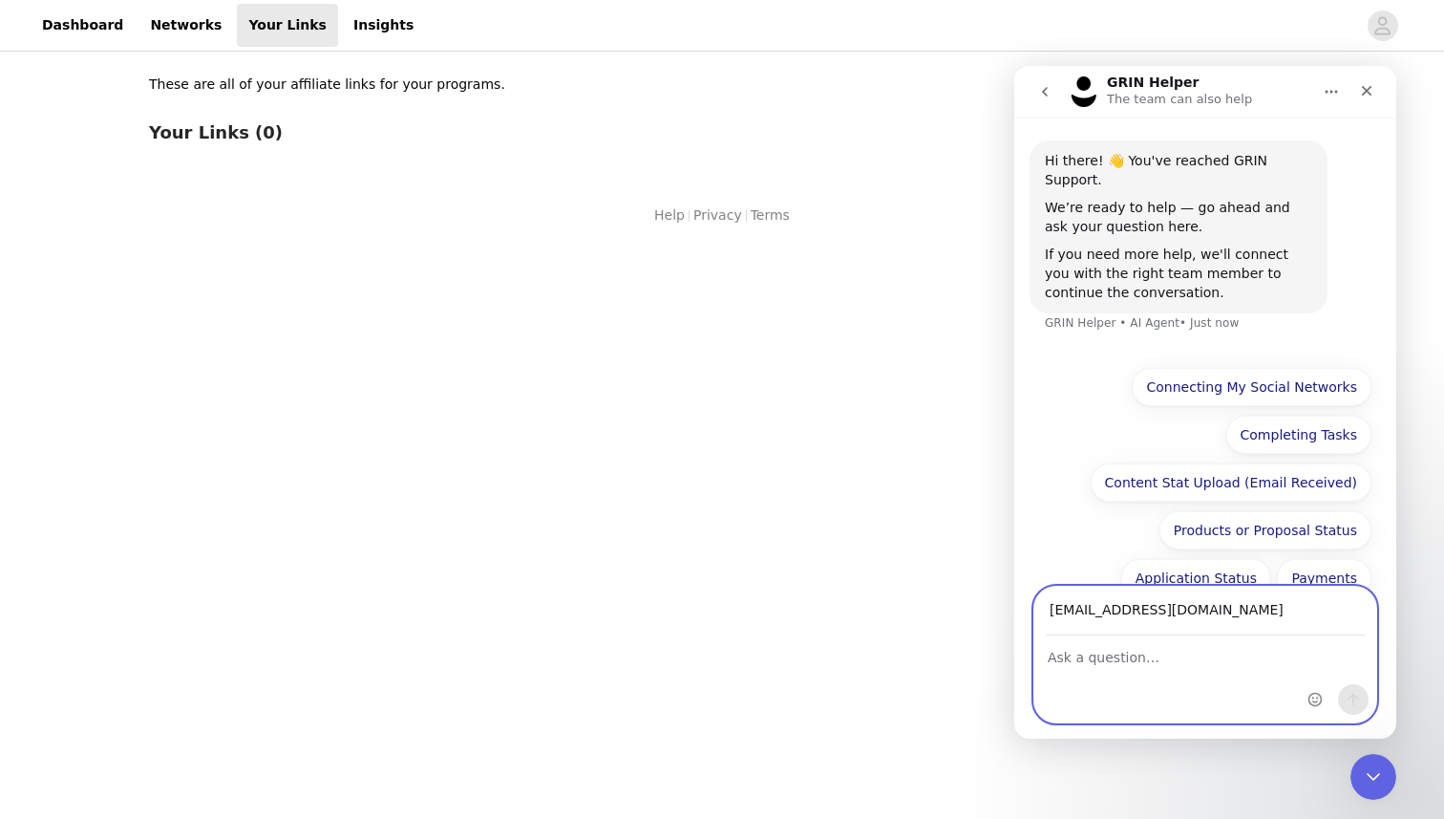
click at [1106, 646] on textarea "Ask a question…" at bounding box center [1206, 652] width 342 height 32
type textarea "I need help verifying my account. I have the correct email but I never recieve …"
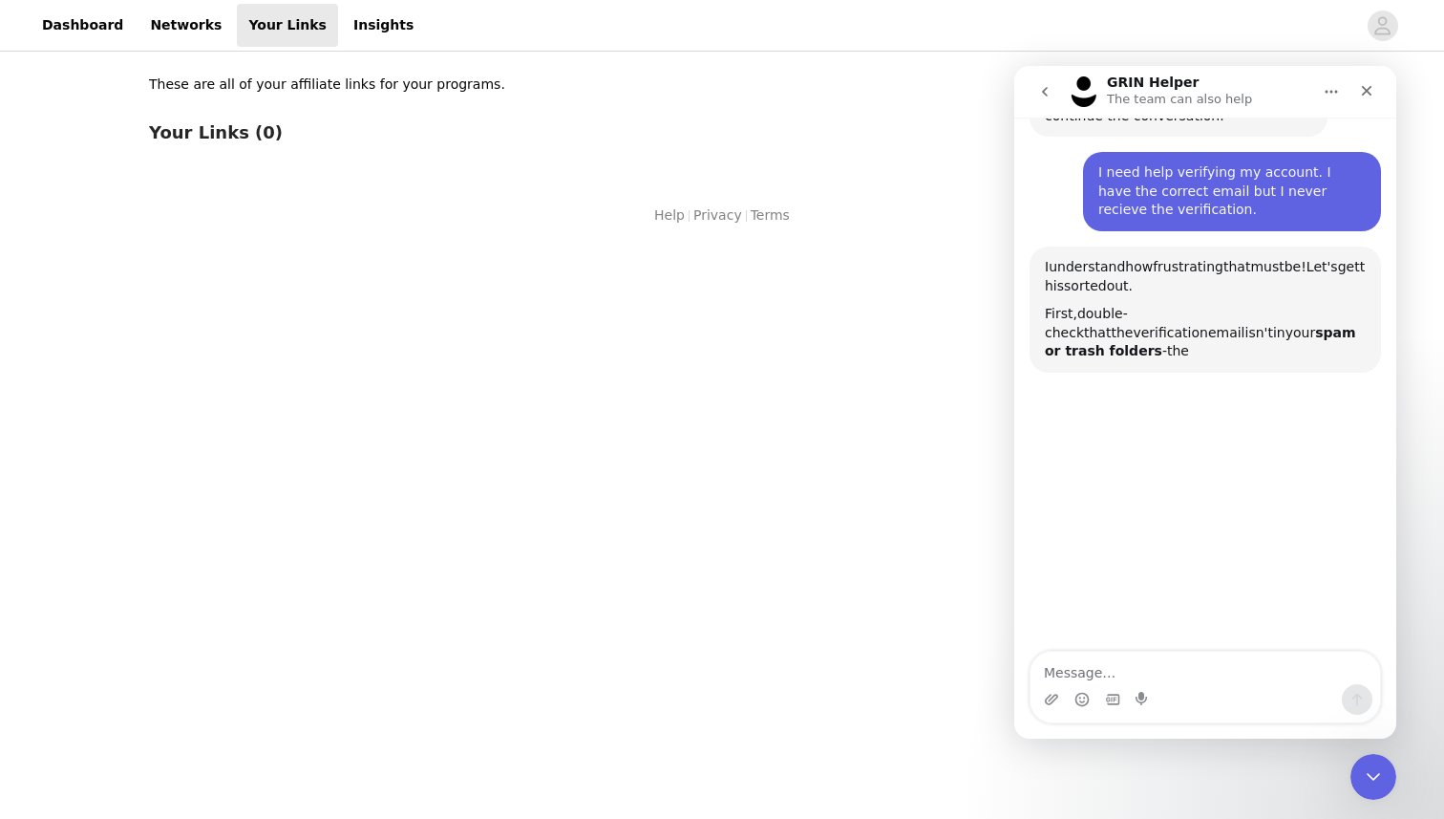
scroll to position [197, 0]
